Goal: Information Seeking & Learning: Learn about a topic

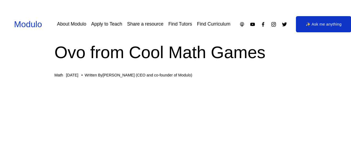
scroll to position [11, 0]
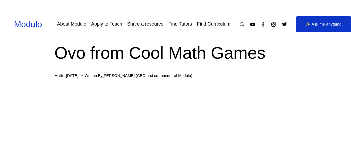
click at [71, 25] on link "About Modulo" at bounding box center [71, 23] width 29 height 9
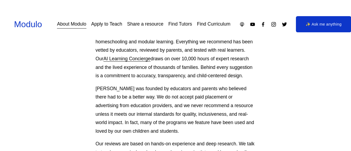
scroll to position [122, 0]
